Goal: Information Seeking & Learning: Learn about a topic

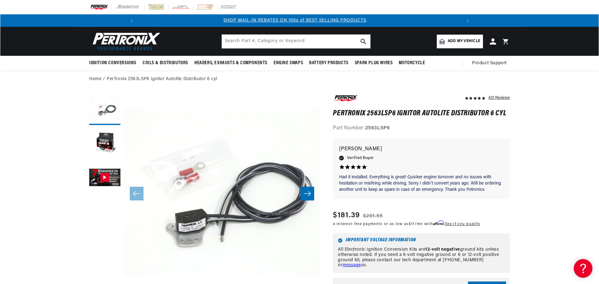
scroll to position [0, 334]
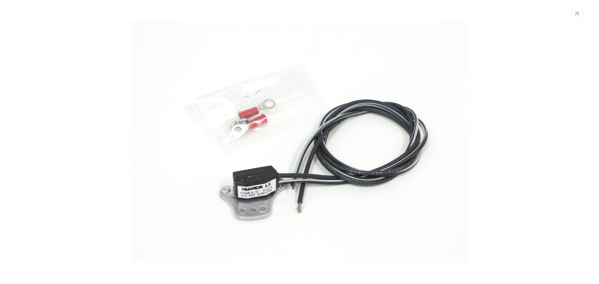
scroll to position [0, 0]
click at [287, 156] on img "Media gallery" at bounding box center [299, 141] width 337 height 337
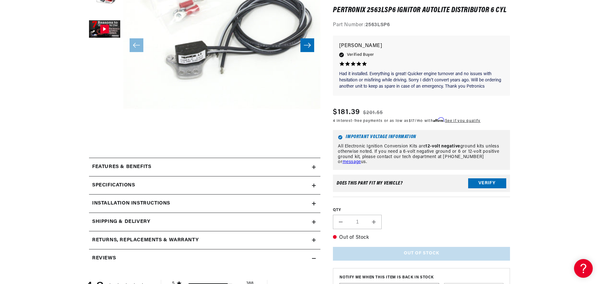
click at [312, 165] on icon at bounding box center [314, 167] width 4 height 4
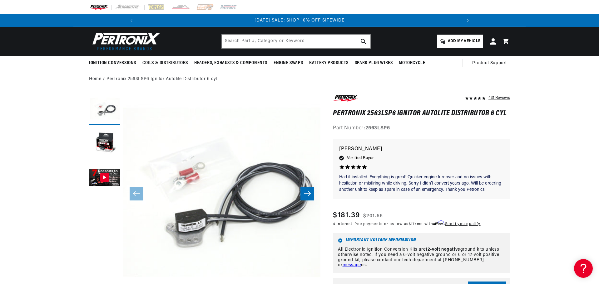
click at [310, 197] on icon "Slide right" at bounding box center [306, 194] width 7 height 6
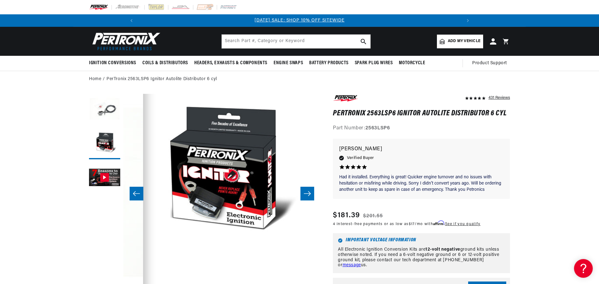
click at [310, 196] on icon "Slide right" at bounding box center [306, 194] width 7 height 6
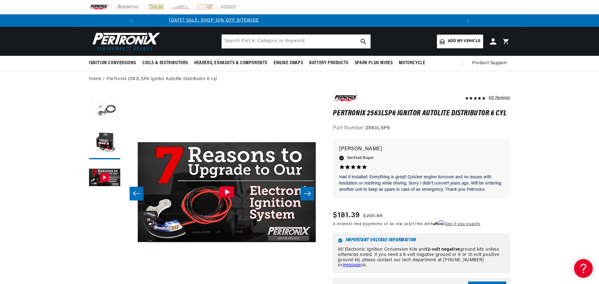
scroll to position [0, 394]
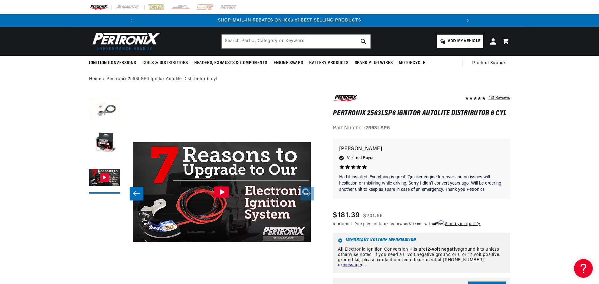
click at [224, 193] on icon "Gallery Viewer" at bounding box center [222, 192] width 5 height 6
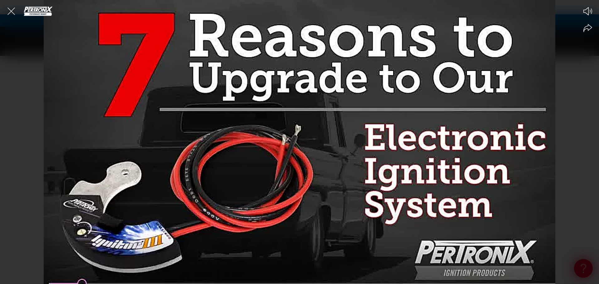
click at [282, 184] on div at bounding box center [299, 142] width 599 height 284
click at [317, 140] on div at bounding box center [299, 142] width 599 height 284
click at [13, 13] on icon "Close the video player" at bounding box center [10, 10] width 7 height 7
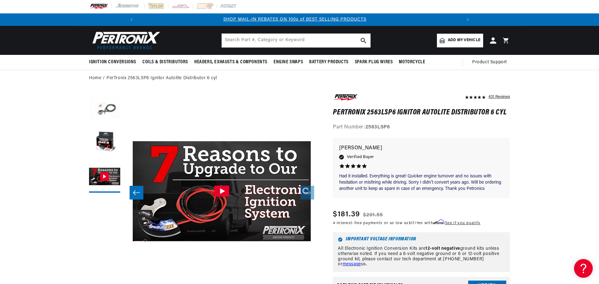
scroll to position [0, 334]
click at [222, 191] on icon "Gallery Viewer" at bounding box center [222, 192] width 5 height 6
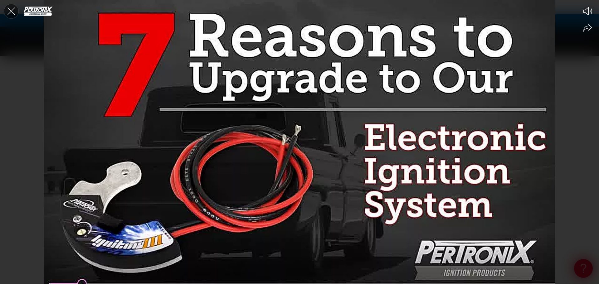
click at [9, 9] on icon "Close the video player" at bounding box center [11, 11] width 14 height 14
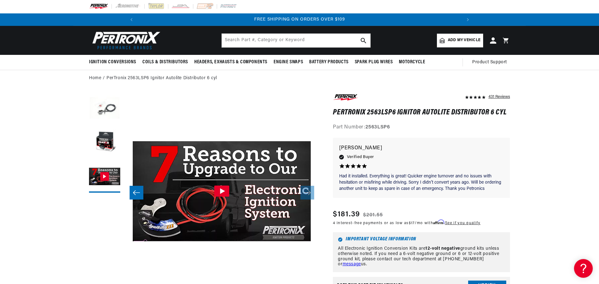
scroll to position [0, 667]
